Goal: Information Seeking & Learning: Learn about a topic

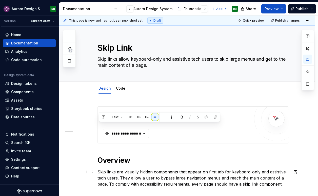
scroll to position [89, 0]
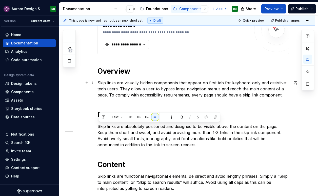
click at [146, 90] on p "Skip links are visually hidden components that appear on first tab for keyboard…" at bounding box center [194, 89] width 192 height 18
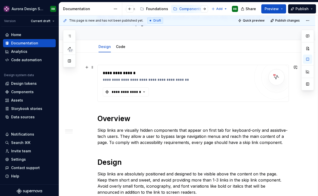
scroll to position [0, 0]
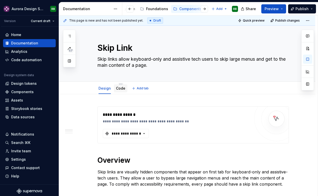
click at [124, 87] on link "Code" at bounding box center [120, 88] width 9 height 4
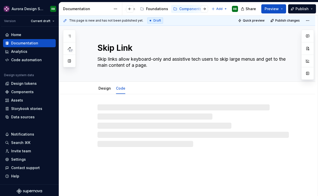
type textarea "*"
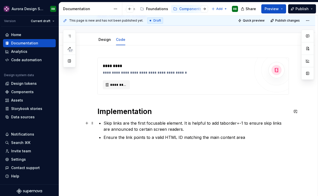
scroll to position [58, 0]
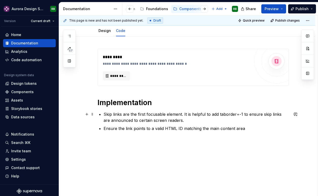
click at [182, 116] on p "Skip links are the first focusable element. It is helpful to add taborder=-1 to…" at bounding box center [197, 117] width 186 height 12
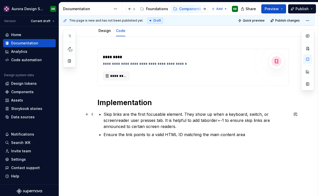
click at [186, 127] on p "Skip links are the first focusable element. They show up when a keyboard, switc…" at bounding box center [197, 120] width 186 height 18
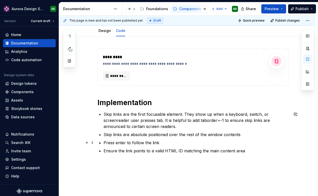
click at [107, 142] on p "Press enter to follow the link" at bounding box center [197, 142] width 186 height 6
click at [176, 126] on p "Skip links are the first focusable element. They show up when a keyboard, switc…" at bounding box center [197, 120] width 186 height 18
type textarea "*"
